Goal: Complete Application Form: Complete application form

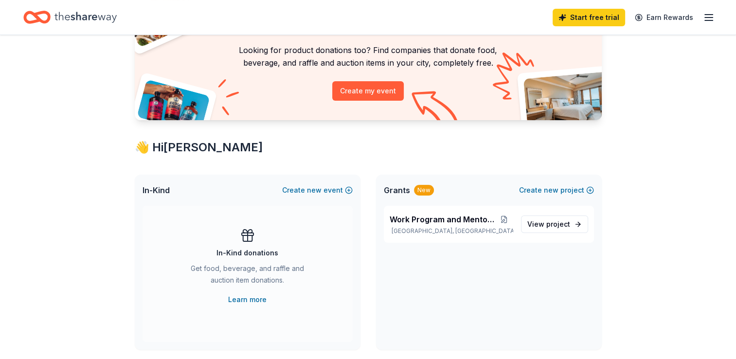
scroll to position [97, 0]
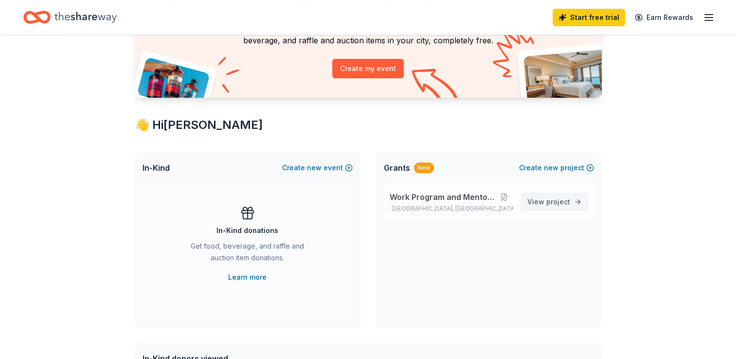
click at [546, 199] on span "View project" at bounding box center [548, 202] width 43 height 12
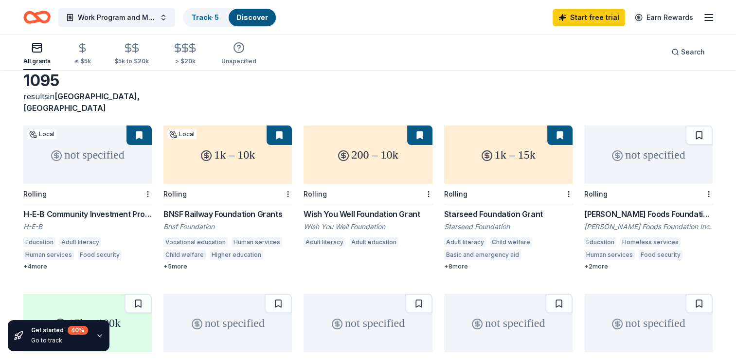
scroll to position [97, 0]
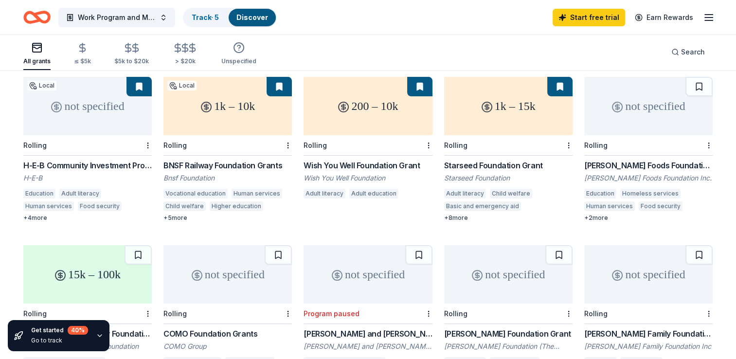
click at [333, 160] on div "Wish You Well Foundation Grant" at bounding box center [368, 166] width 128 height 12
click at [111, 160] on div "H-E-B Community Investment Program" at bounding box center [87, 166] width 128 height 12
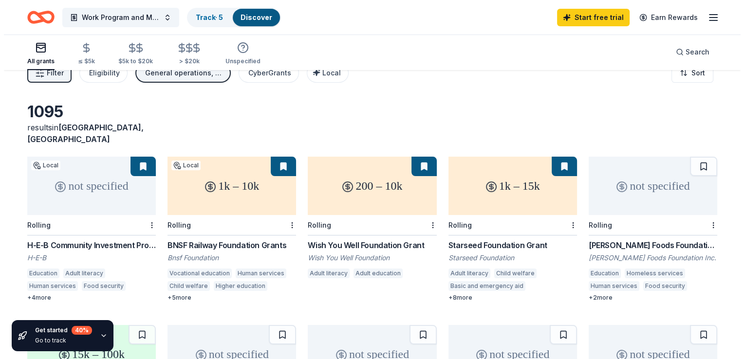
scroll to position [0, 0]
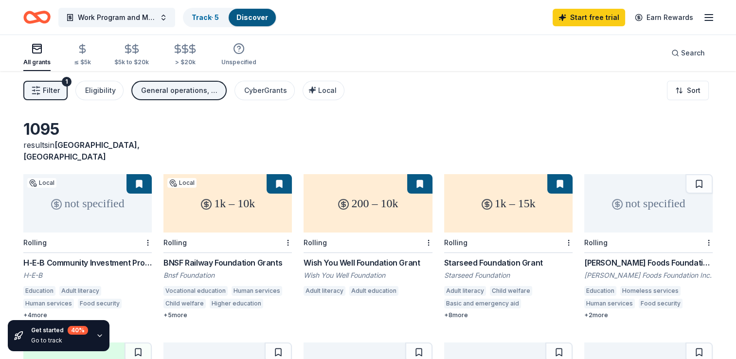
click at [58, 92] on span "Filter" at bounding box center [51, 91] width 17 height 12
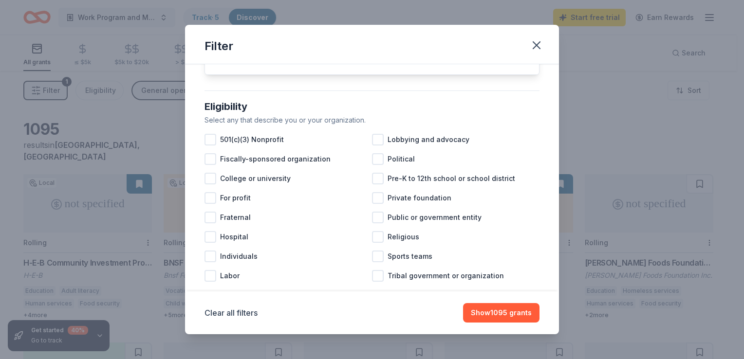
scroll to position [68, 0]
click at [208, 147] on div at bounding box center [210, 141] width 12 height 12
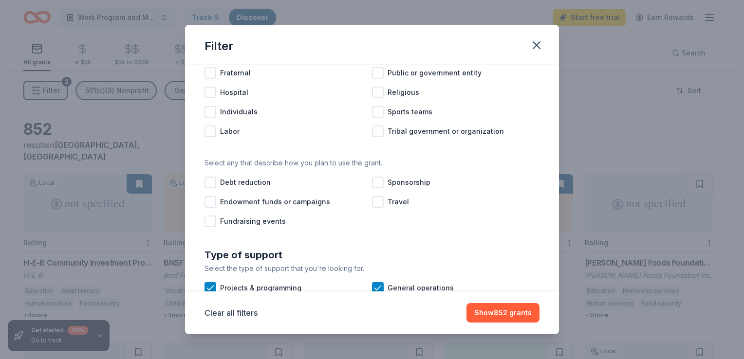
scroll to position [263, 0]
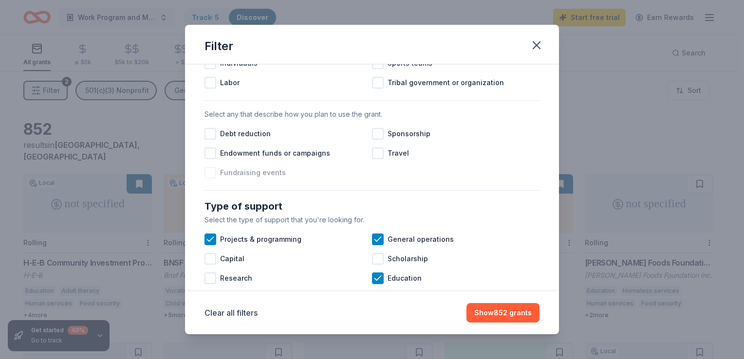
click at [211, 179] on div at bounding box center [210, 173] width 12 height 12
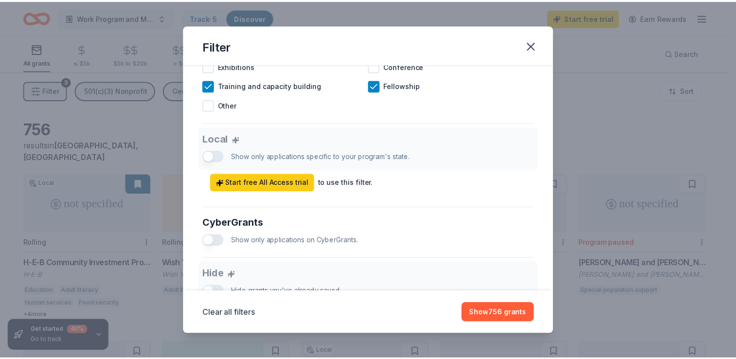
scroll to position [506, 0]
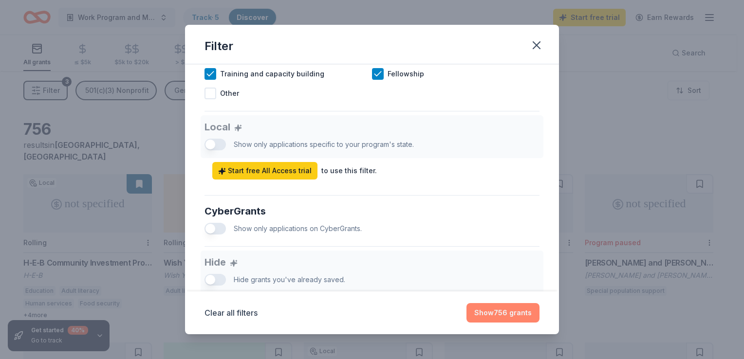
click at [501, 314] on button "Show 756 grants" at bounding box center [502, 312] width 73 height 19
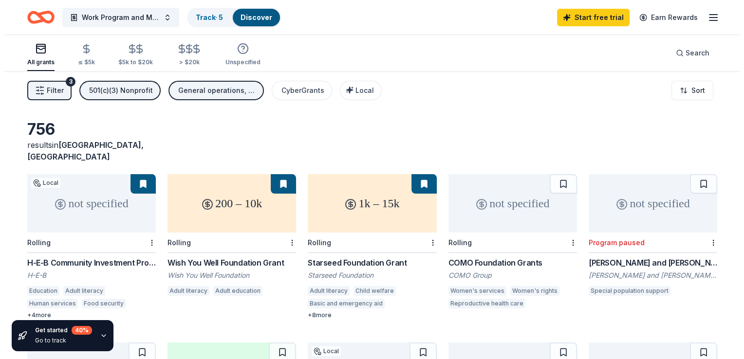
scroll to position [0, 0]
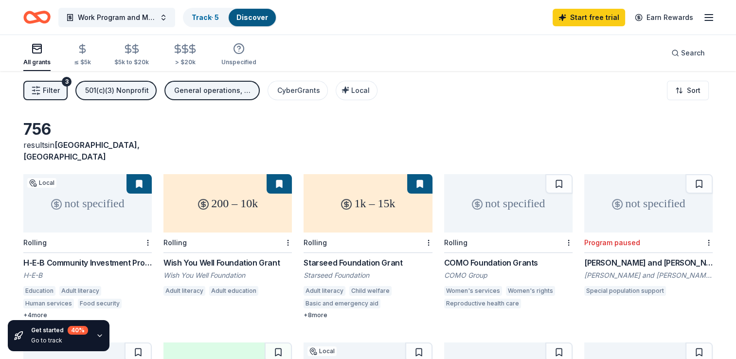
click at [712, 19] on icon "button" at bounding box center [709, 18] width 12 height 12
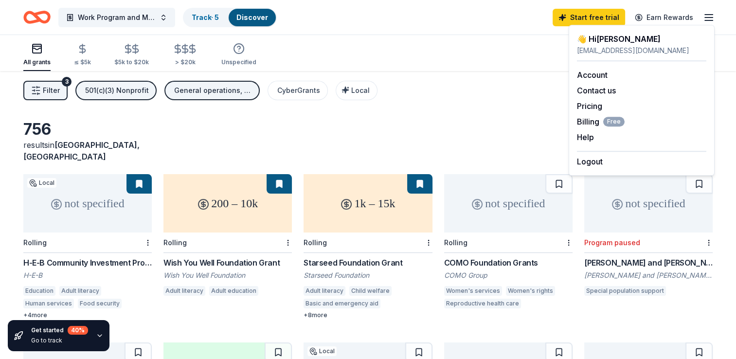
click at [43, 22] on icon "Home" at bounding box center [41, 17] width 15 height 10
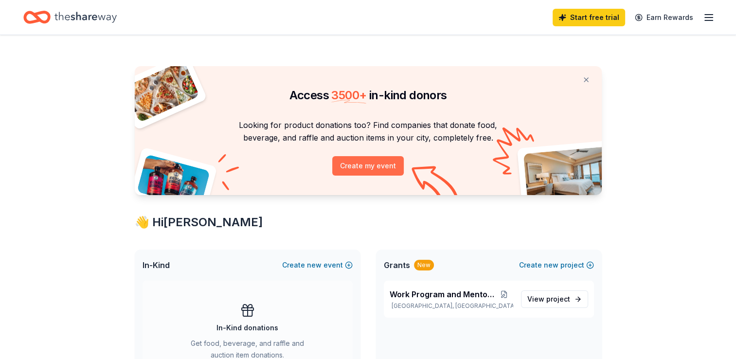
click at [388, 170] on button "Create my event" at bounding box center [368, 165] width 72 height 19
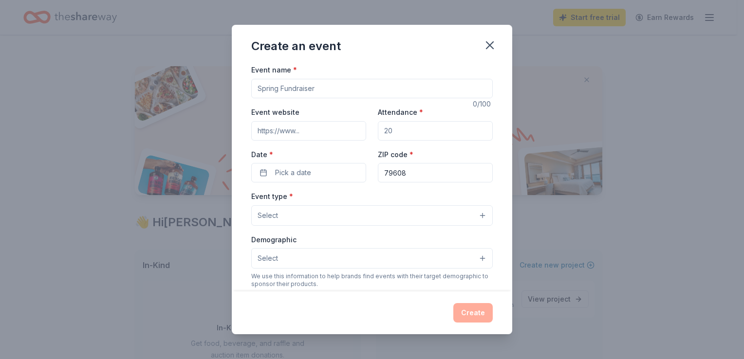
click at [321, 90] on input "Event name *" at bounding box center [371, 88] width 241 height 19
type input "Silent Auction and Chili Dinner"
click at [309, 132] on input "Event website" at bounding box center [308, 130] width 115 height 19
type input "cwjcabilene.org"
click at [391, 132] on input "Attendance *" at bounding box center [435, 130] width 115 height 19
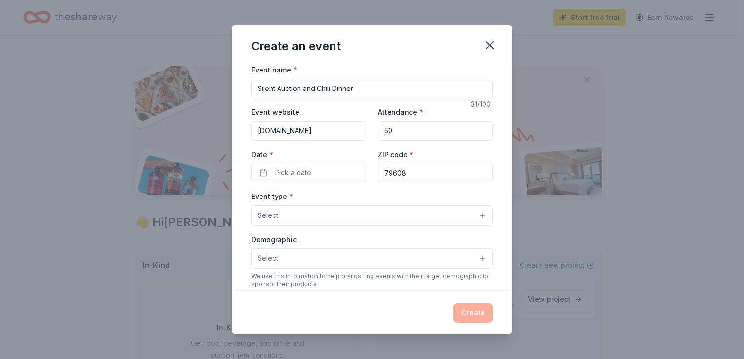
type input "50"
drag, startPoint x: 405, startPoint y: 173, endPoint x: 397, endPoint y: 172, distance: 7.8
click at [397, 172] on input "79608" at bounding box center [435, 172] width 115 height 19
type input "79601"
click at [321, 173] on button "Pick a date" at bounding box center [308, 172] width 115 height 19
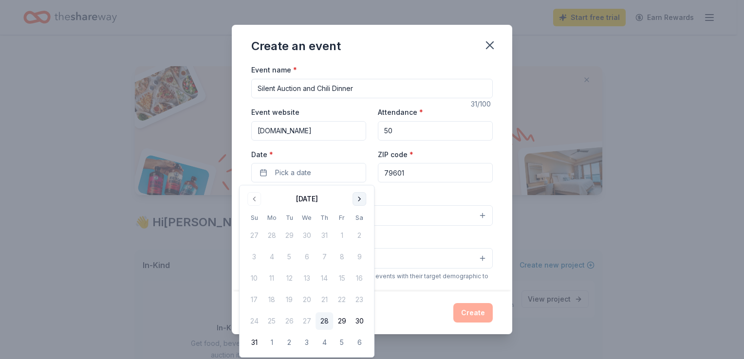
click at [358, 198] on button "Go to next month" at bounding box center [359, 199] width 14 height 14
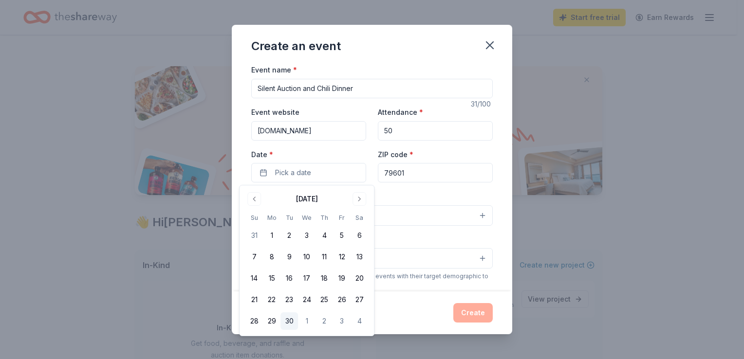
click at [293, 324] on button "30" at bounding box center [289, 321] width 18 height 18
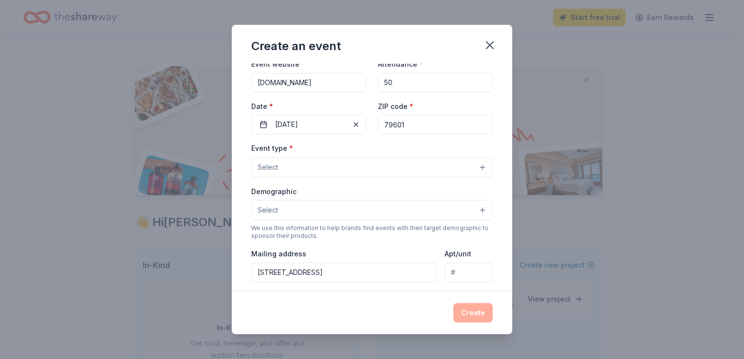
scroll to position [55, 0]
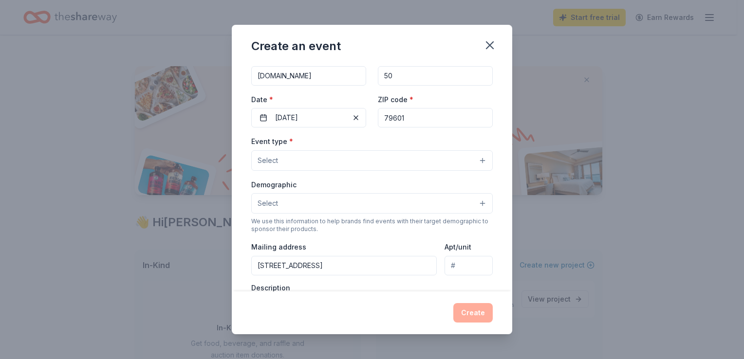
click at [433, 161] on button "Select" at bounding box center [371, 160] width 241 height 20
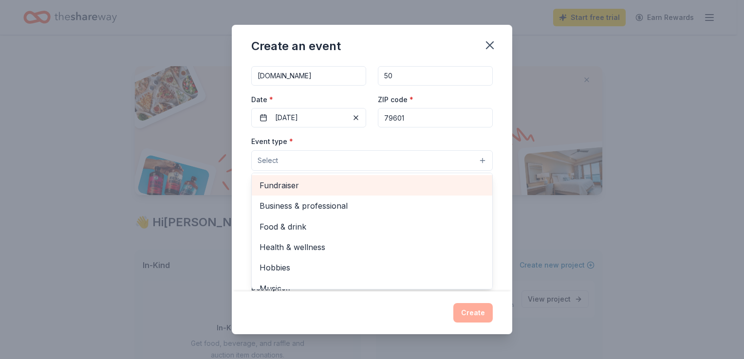
click at [426, 187] on span "Fundraiser" at bounding box center [371, 185] width 225 height 13
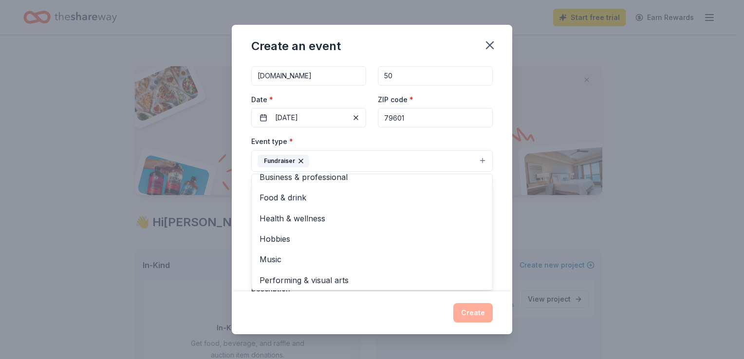
scroll to position [12, 0]
click at [500, 188] on div "Event name * Silent Auction and Chili Dinner 31 /100 Event website cwjcabilene.…" at bounding box center [372, 177] width 280 height 227
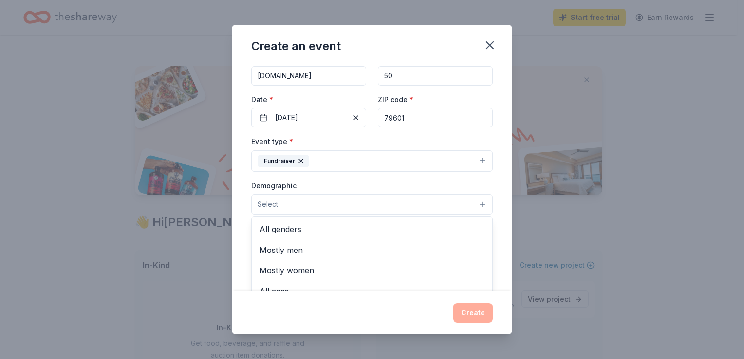
click at [474, 202] on button "Select" at bounding box center [371, 204] width 241 height 20
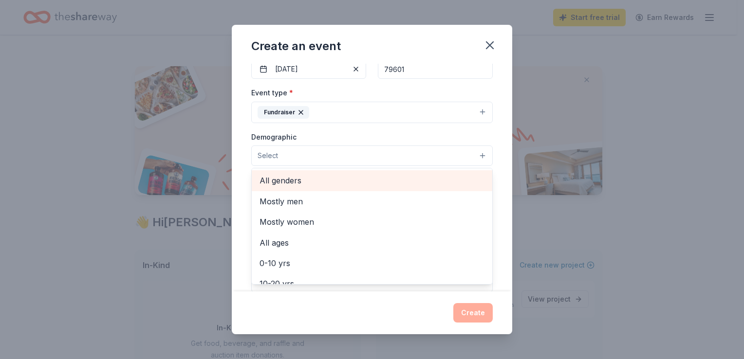
click at [437, 181] on span "All genders" at bounding box center [371, 180] width 225 height 13
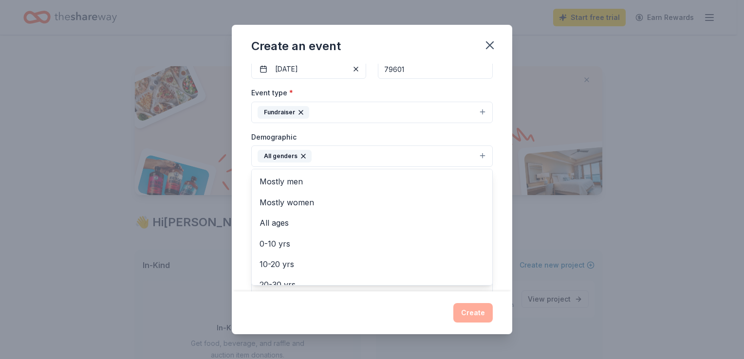
click at [495, 186] on div "Event name * Silent Auction and Chili Dinner 31 /100 Event website cwjcabilene.…" at bounding box center [372, 177] width 280 height 227
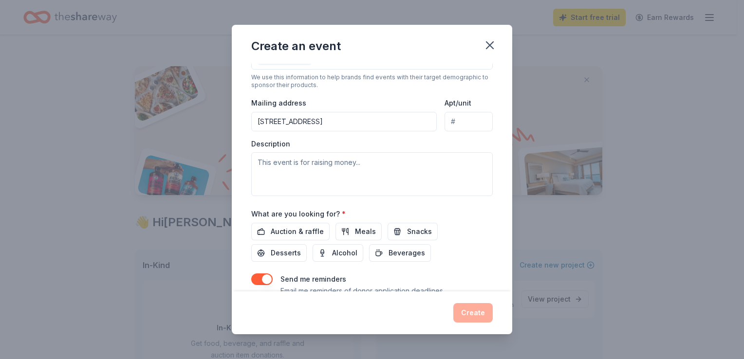
scroll to position [239, 0]
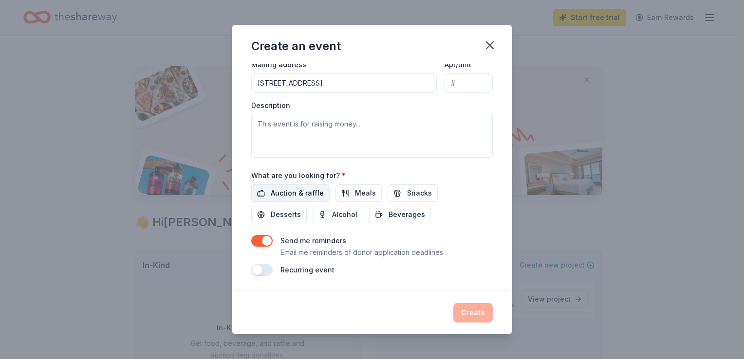
click at [295, 196] on span "Auction & raffle" at bounding box center [297, 193] width 53 height 12
click at [360, 196] on span "Meals" at bounding box center [365, 193] width 21 height 12
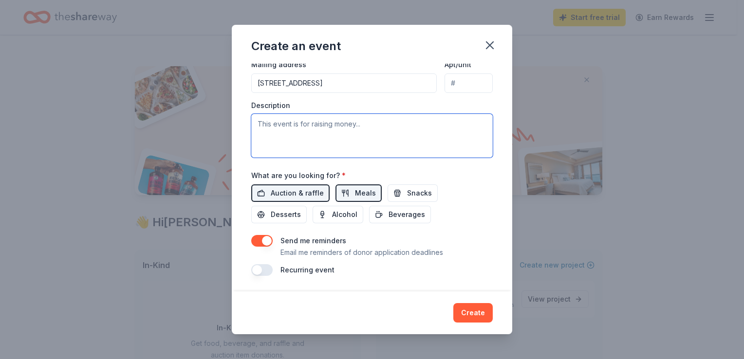
click at [263, 129] on textarea at bounding box center [371, 136] width 241 height 44
type textarea "W"
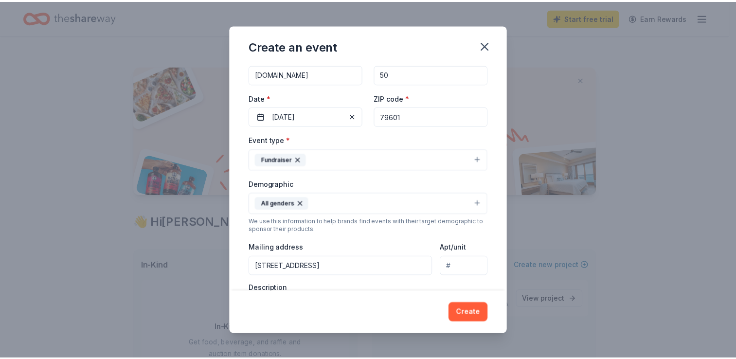
scroll to position [0, 0]
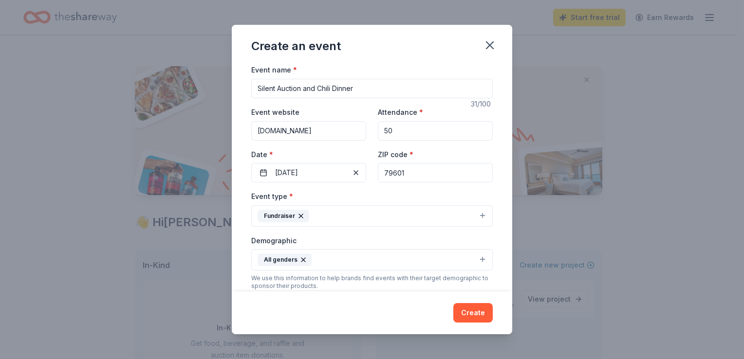
type textarea "This is our first Silent Auction and chili dinner fundraiser. We will utilize t…"
click at [257, 86] on input "Silent Auction and Chili Dinner" at bounding box center [371, 88] width 241 height 19
type input "[DEMOGRAPHIC_DATA] Job Corps of Abilene Silent Auction and Chili Dinner"
click at [481, 312] on button "Create" at bounding box center [472, 312] width 39 height 19
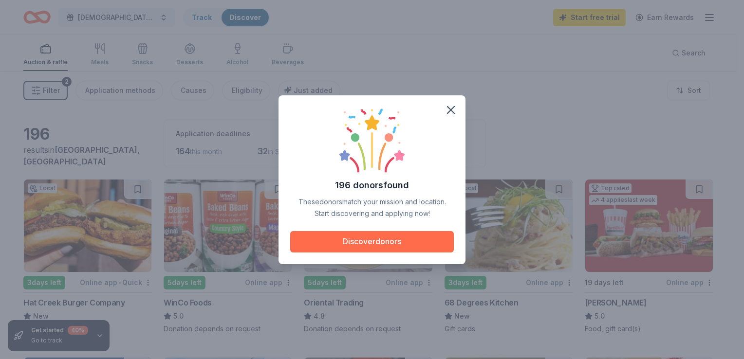
click at [368, 240] on button "Discover donors" at bounding box center [371, 241] width 163 height 21
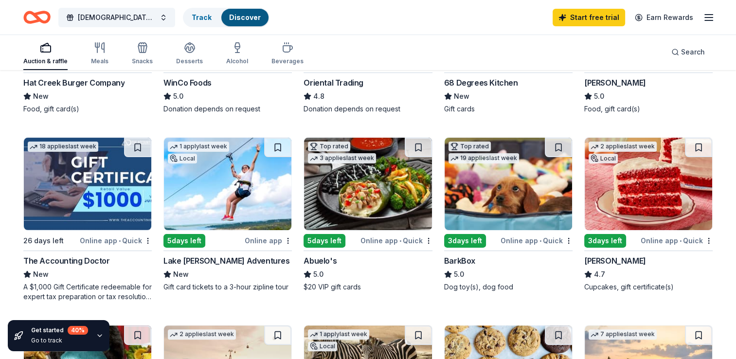
scroll to position [243, 0]
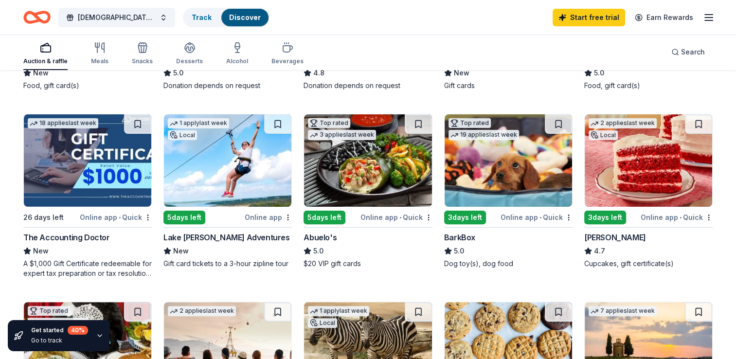
click at [380, 215] on div "Online app • Quick" at bounding box center [397, 217] width 72 height 12
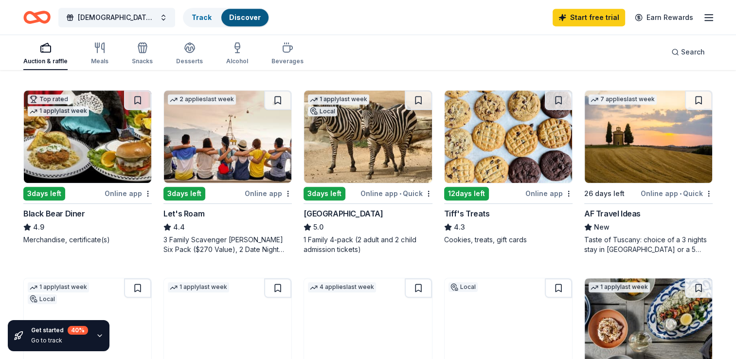
scroll to position [438, 0]
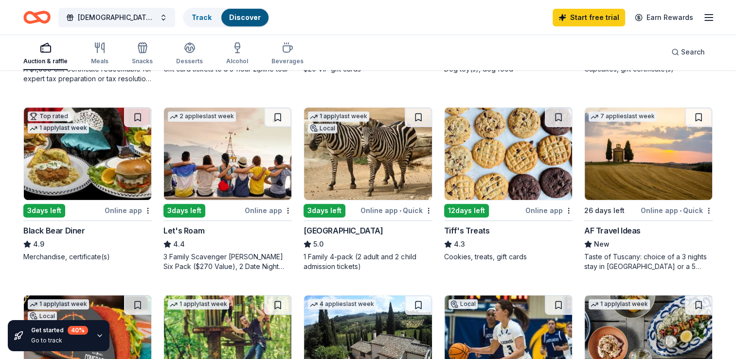
click at [376, 209] on div "Online app • Quick" at bounding box center [397, 210] width 72 height 12
click at [378, 158] on img at bounding box center [367, 154] width 127 height 92
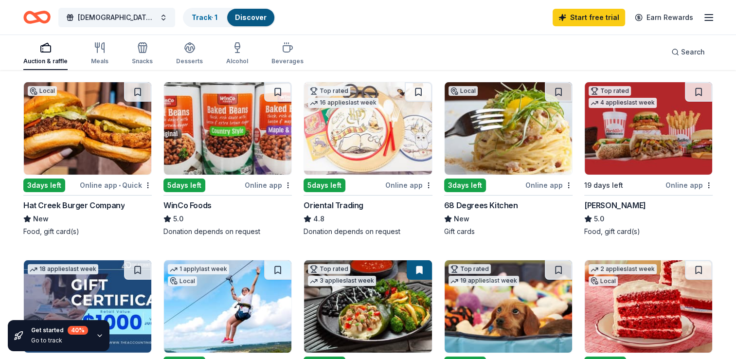
scroll to position [0, 0]
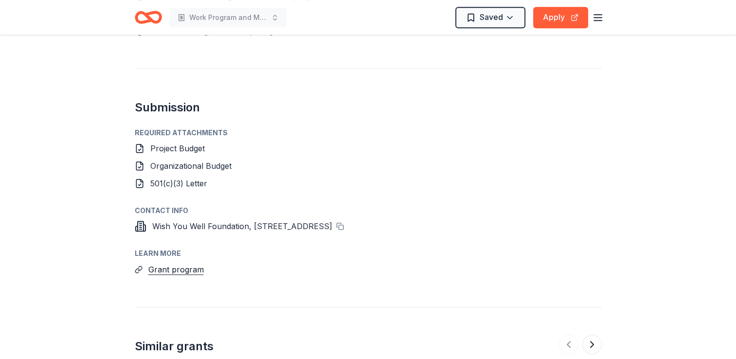
scroll to position [730, 0]
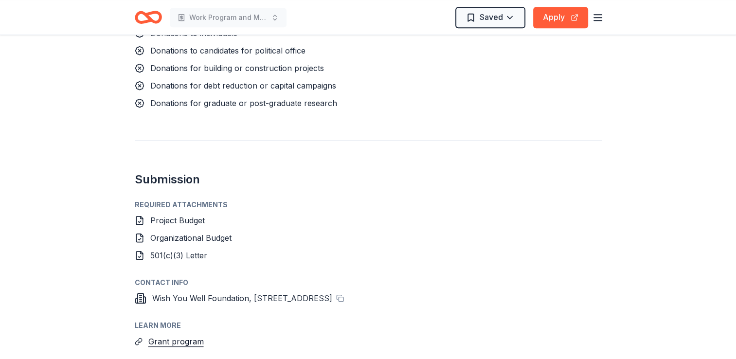
click at [187, 216] on span "Project Budget" at bounding box center [177, 221] width 54 height 10
click at [138, 216] on icon at bounding box center [140, 221] width 10 height 10
click at [163, 233] on span "Organizational Budget" at bounding box center [190, 238] width 81 height 10
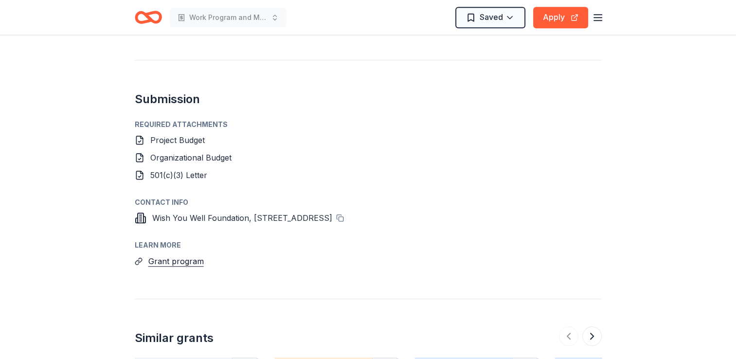
scroll to position [827, 0]
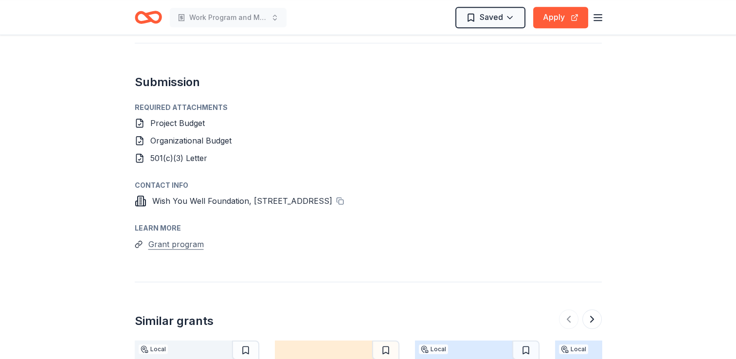
click at [198, 238] on button "Grant program" at bounding box center [175, 244] width 55 height 13
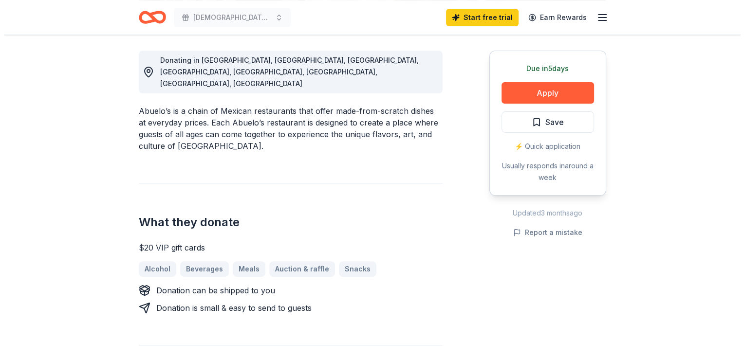
scroll to position [341, 0]
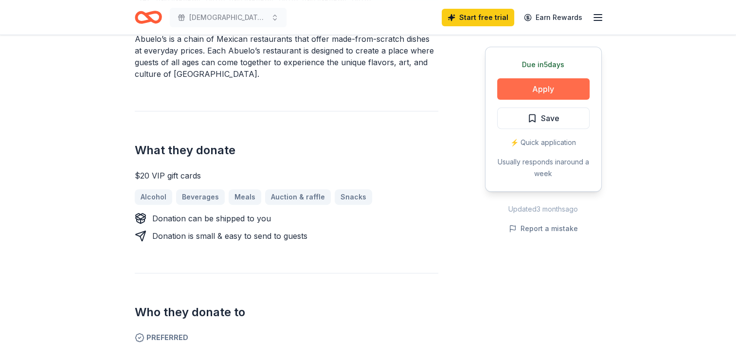
click at [535, 92] on button "Apply" at bounding box center [543, 88] width 92 height 21
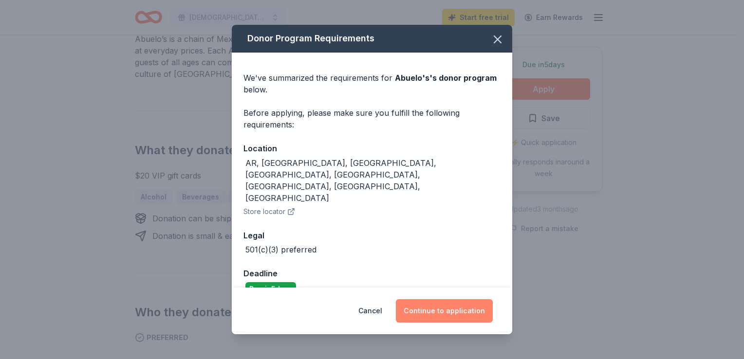
click at [466, 302] on button "Continue to application" at bounding box center [444, 310] width 97 height 23
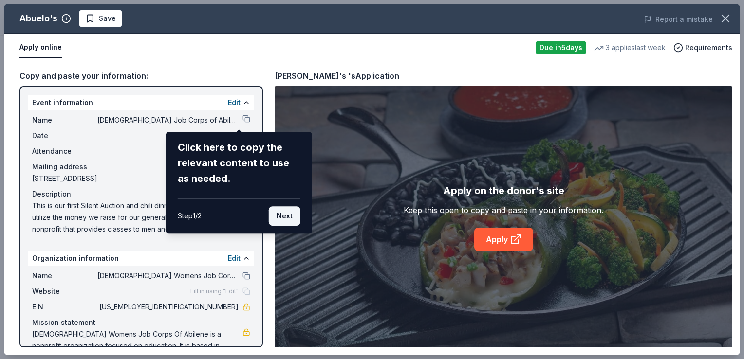
click at [282, 218] on button "Next" at bounding box center [285, 215] width 32 height 19
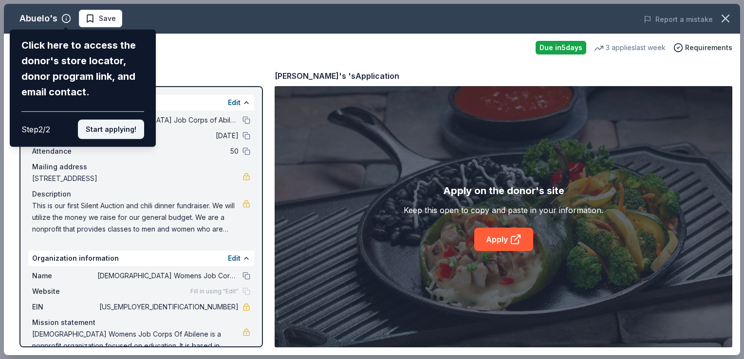
click at [104, 131] on button "Start applying!" at bounding box center [111, 129] width 66 height 19
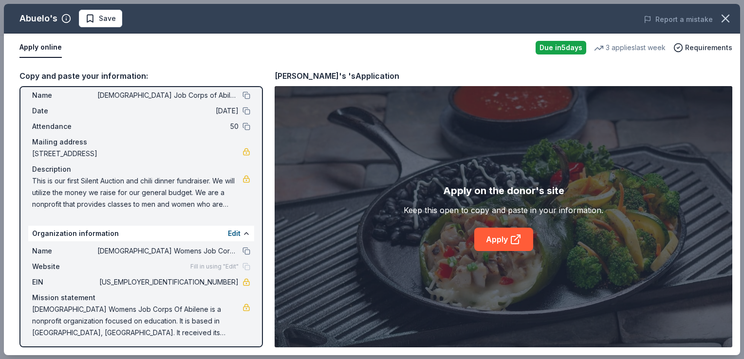
scroll to position [28, 0]
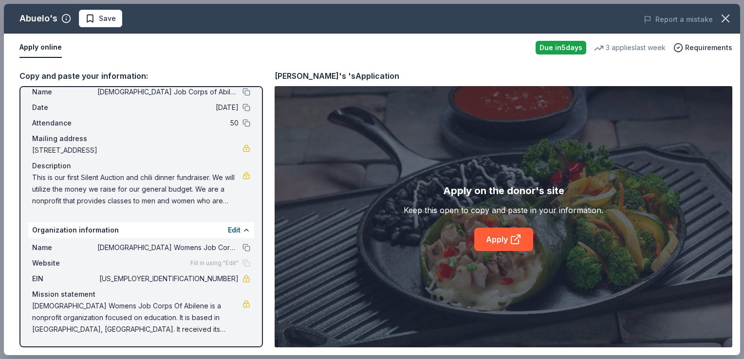
drag, startPoint x: 740, startPoint y: 59, endPoint x: 740, endPoint y: 114, distance: 55.0
click at [736, 114] on div "Abuelo's Save Report a mistake Apply online Due in 5 days 3 applies last week R…" at bounding box center [372, 179] width 744 height 359
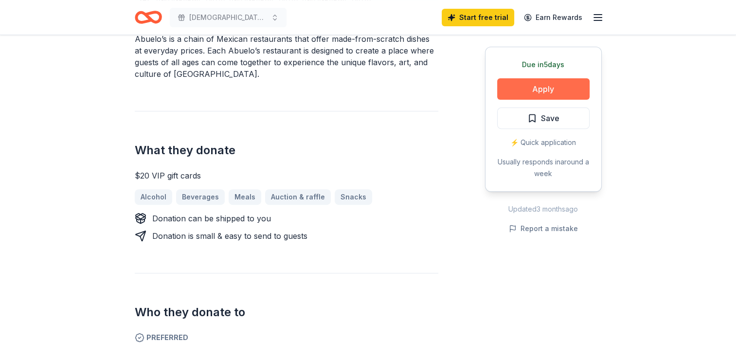
click at [541, 88] on button "Apply" at bounding box center [543, 88] width 92 height 21
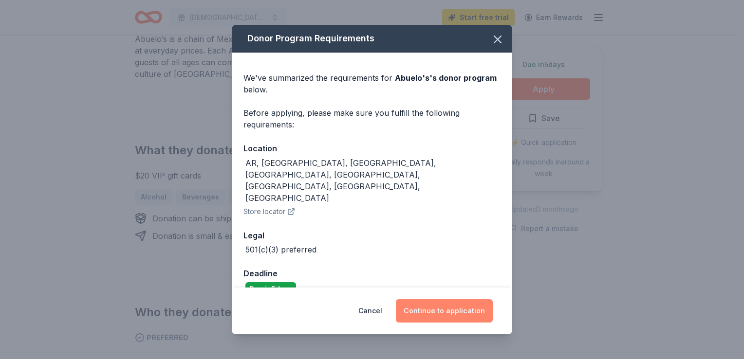
click at [453, 300] on button "Continue to application" at bounding box center [444, 310] width 97 height 23
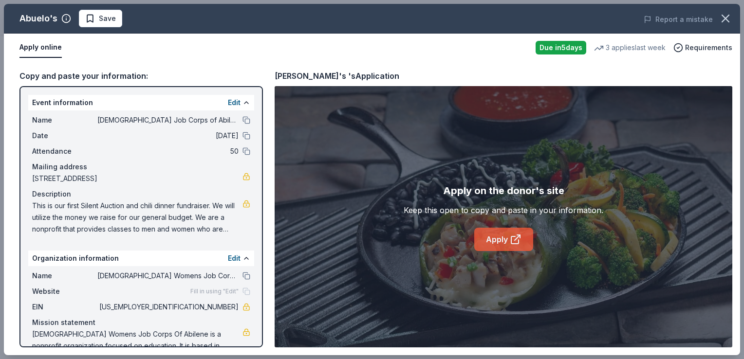
click at [507, 240] on link "Apply" at bounding box center [503, 239] width 59 height 23
click at [109, 15] on span "Save" at bounding box center [107, 19] width 17 height 12
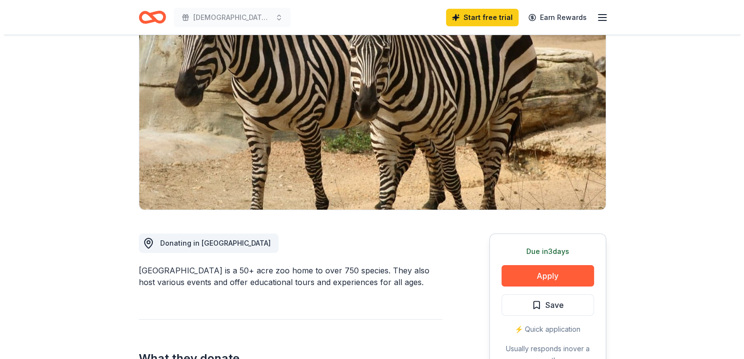
scroll to position [97, 0]
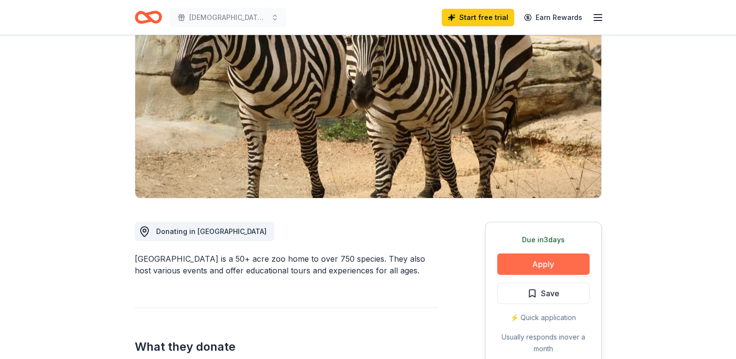
click at [537, 266] on button "Apply" at bounding box center [543, 264] width 92 height 21
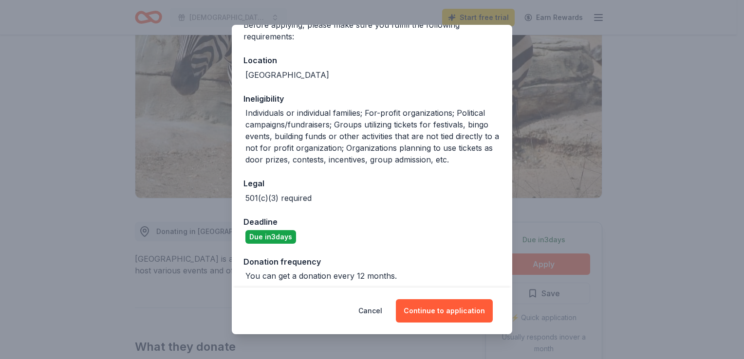
scroll to position [94, 0]
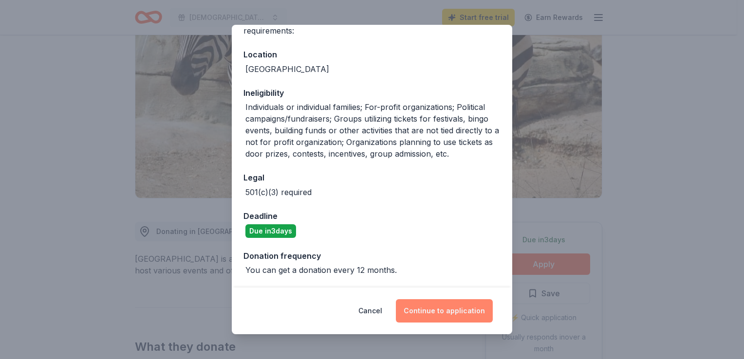
click at [463, 310] on button "Continue to application" at bounding box center [444, 310] width 97 height 23
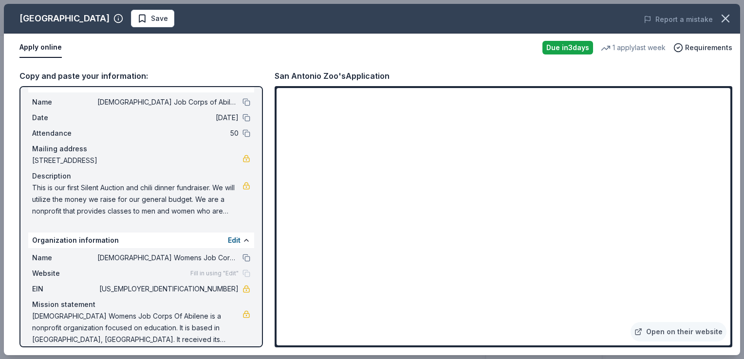
scroll to position [28, 0]
